Goal: Task Accomplishment & Management: Manage account settings

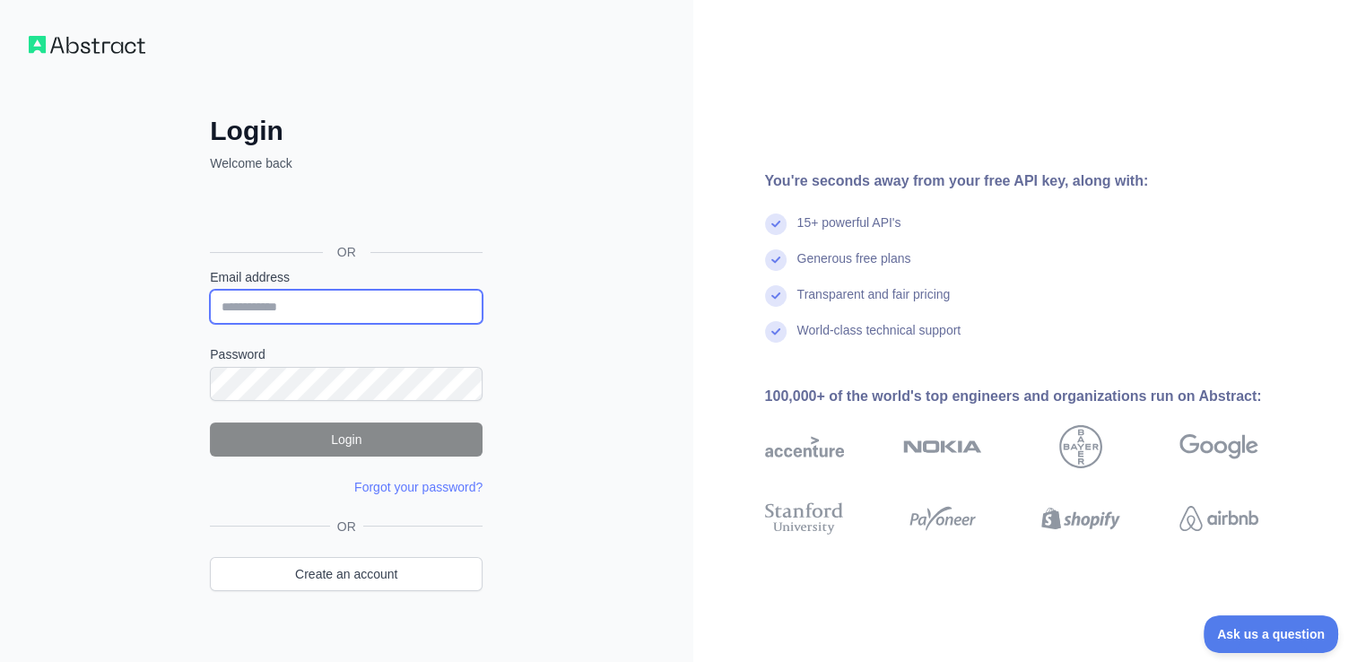
type input "**********"
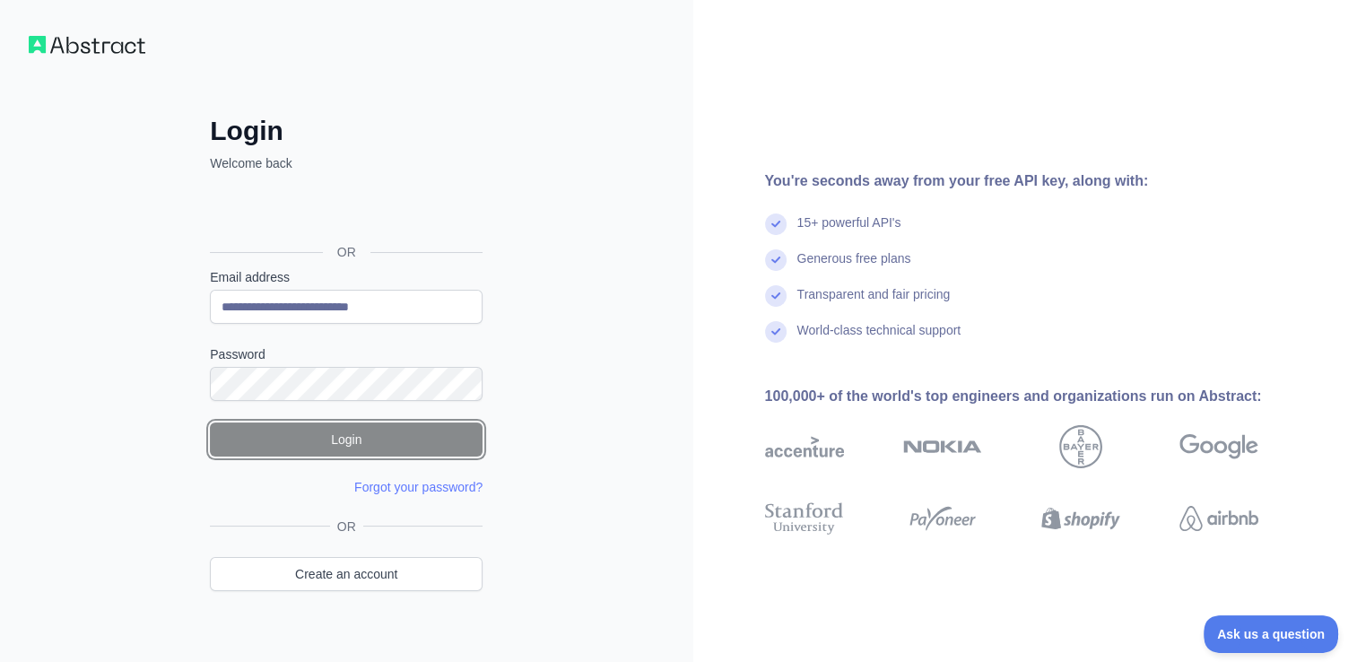
click at [377, 442] on button "Login" at bounding box center [346, 440] width 273 height 34
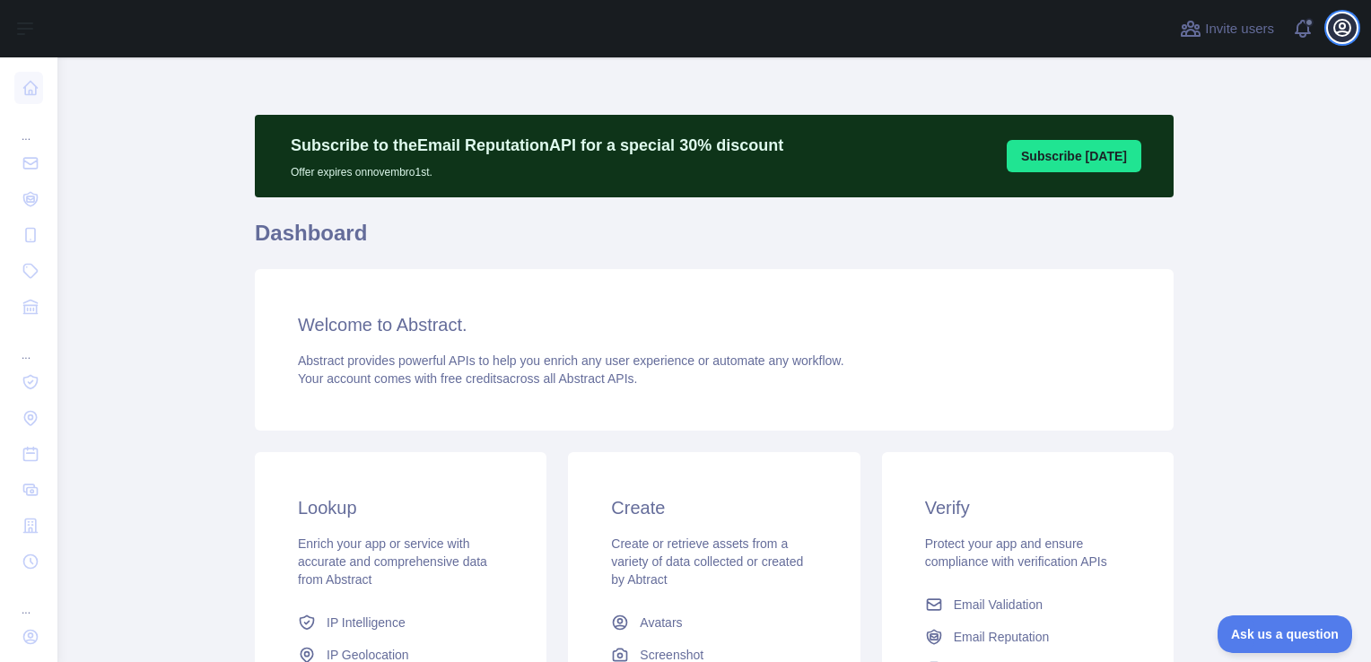
click at [1341, 31] on icon "button" at bounding box center [1342, 28] width 16 height 16
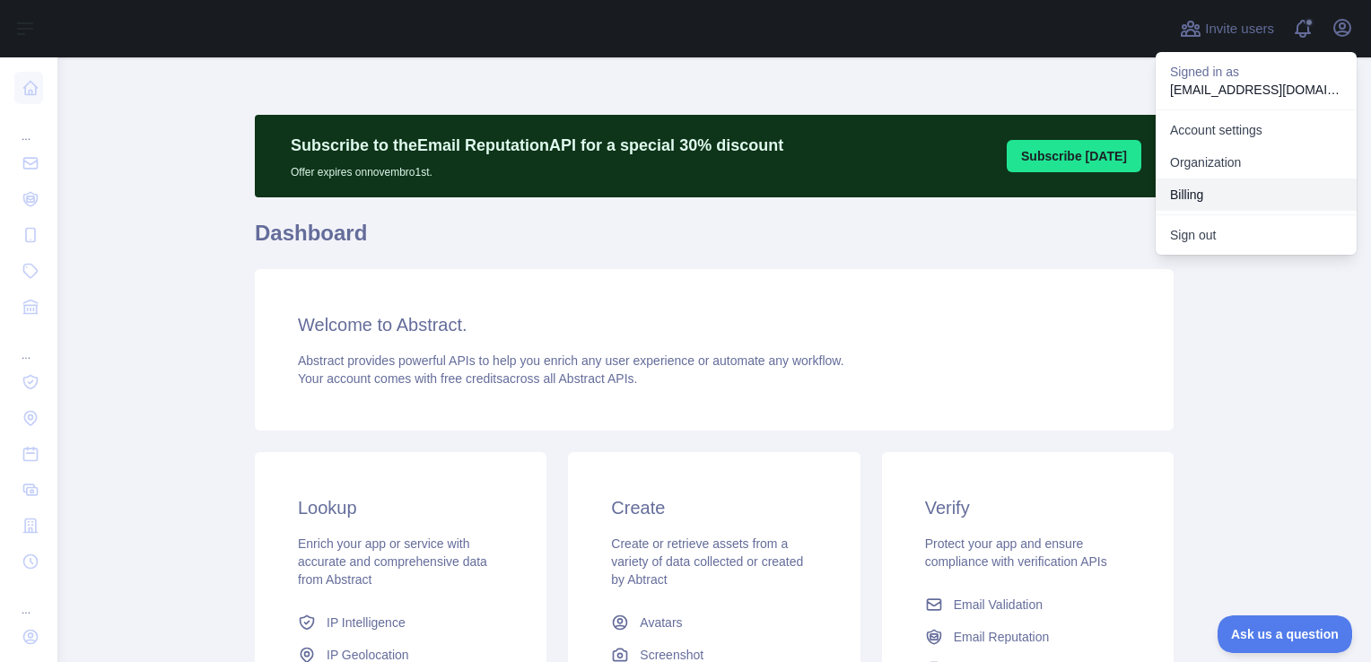
click at [1182, 202] on button "Billing" at bounding box center [1255, 195] width 201 height 32
